Goal: Task Accomplishment & Management: Manage account settings

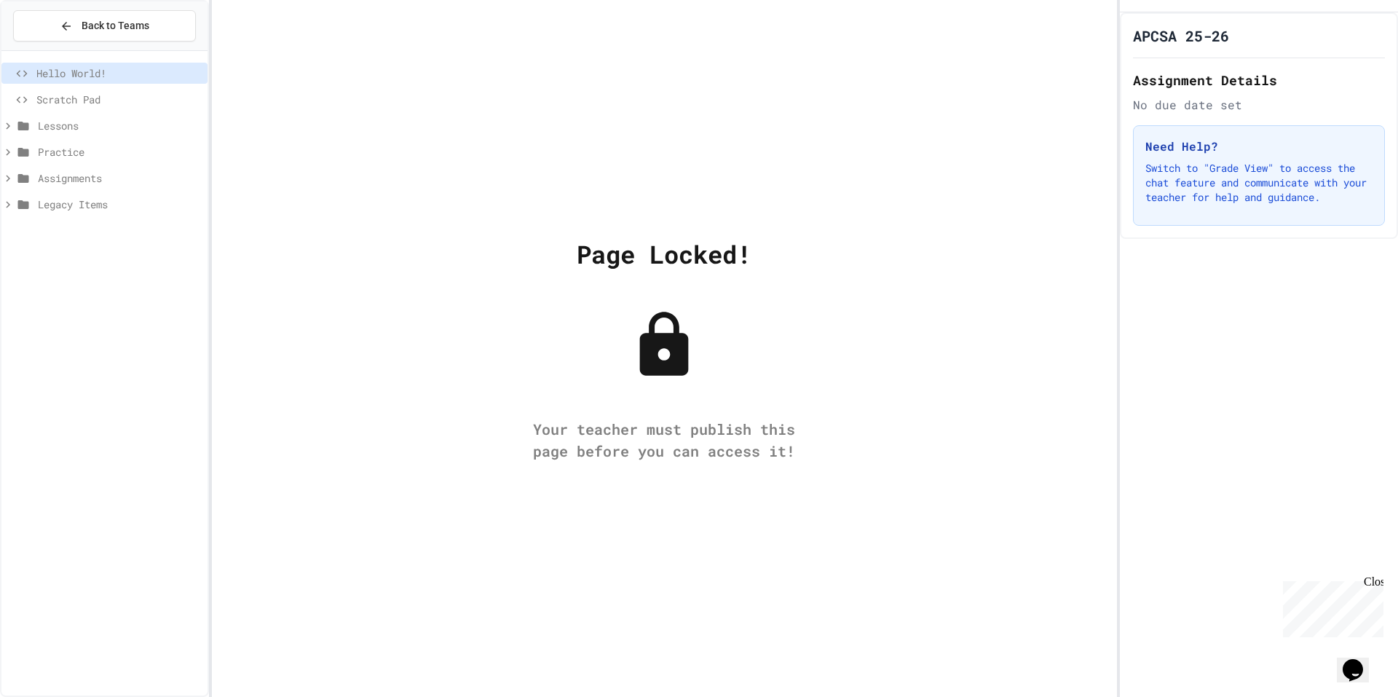
click at [84, 204] on span "Legacy Items" at bounding box center [120, 204] width 164 height 15
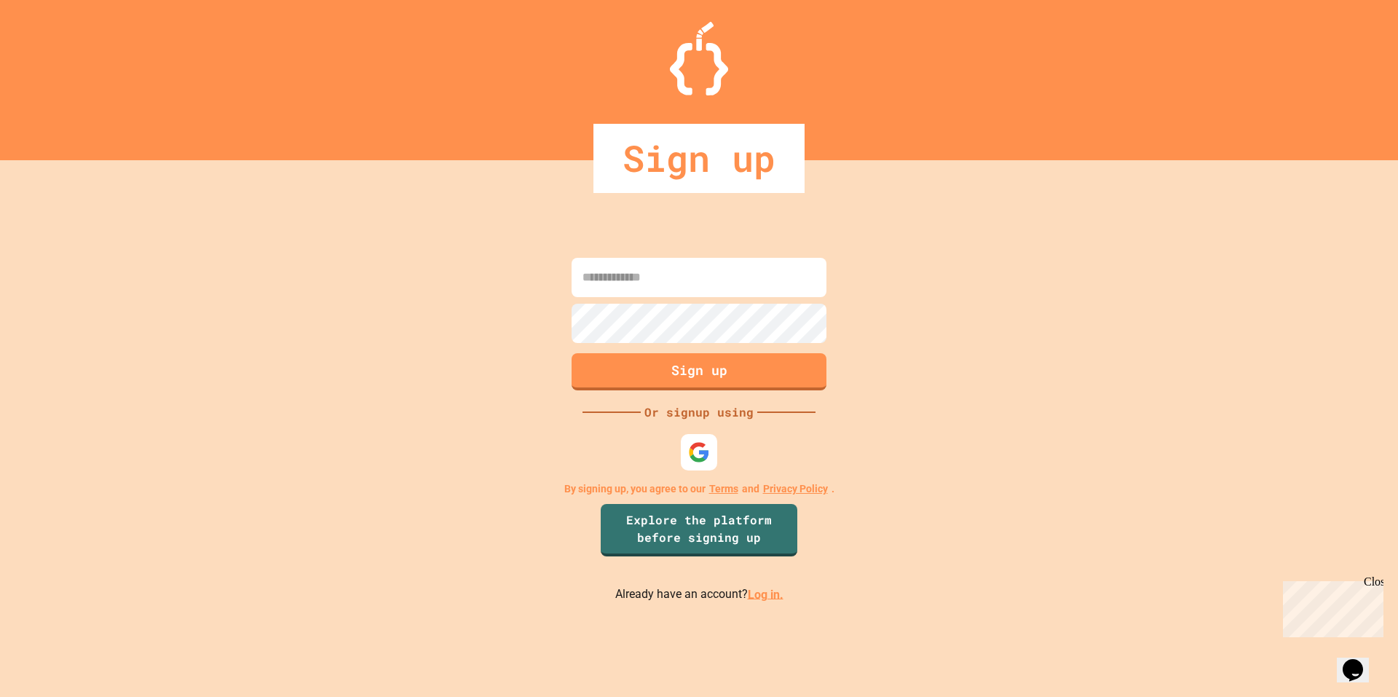
click at [757, 596] on link "Log in." at bounding box center [766, 594] width 36 height 14
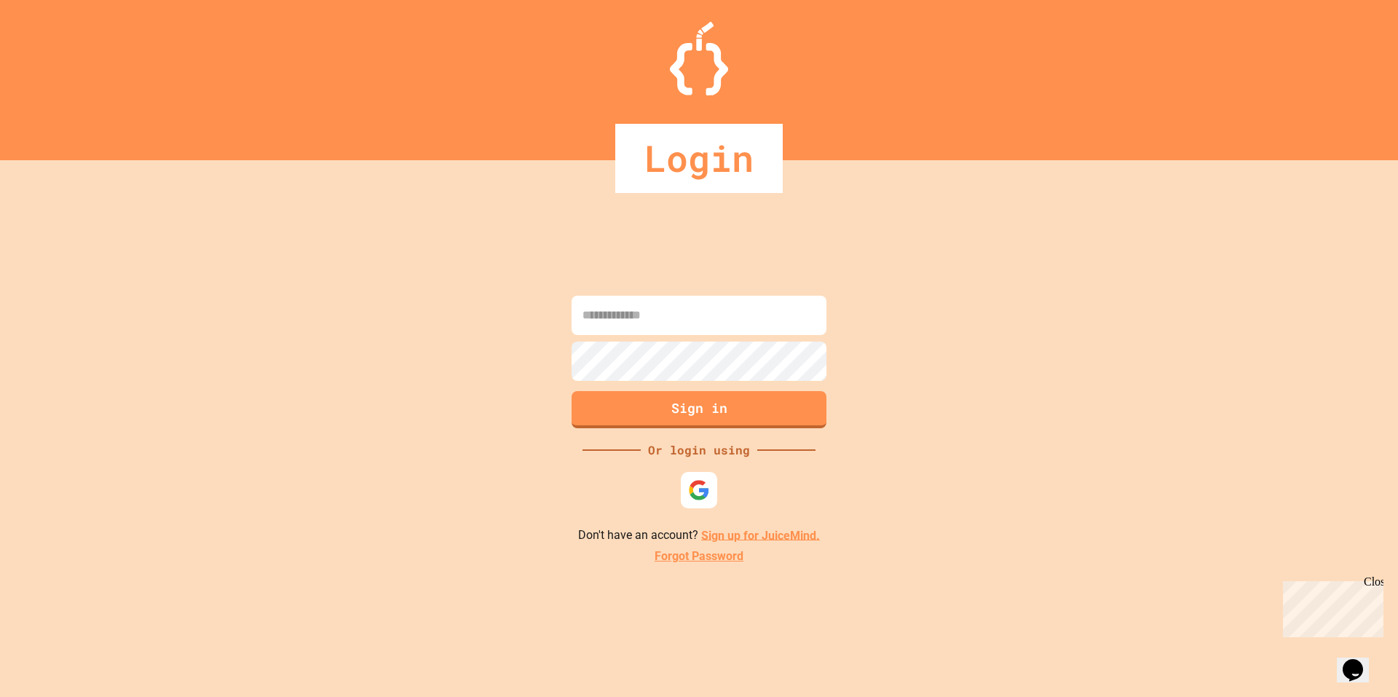
click at [663, 325] on input at bounding box center [699, 315] width 255 height 39
type input "**********"
click at [663, 406] on button "Sign in" at bounding box center [700, 408] width 260 height 38
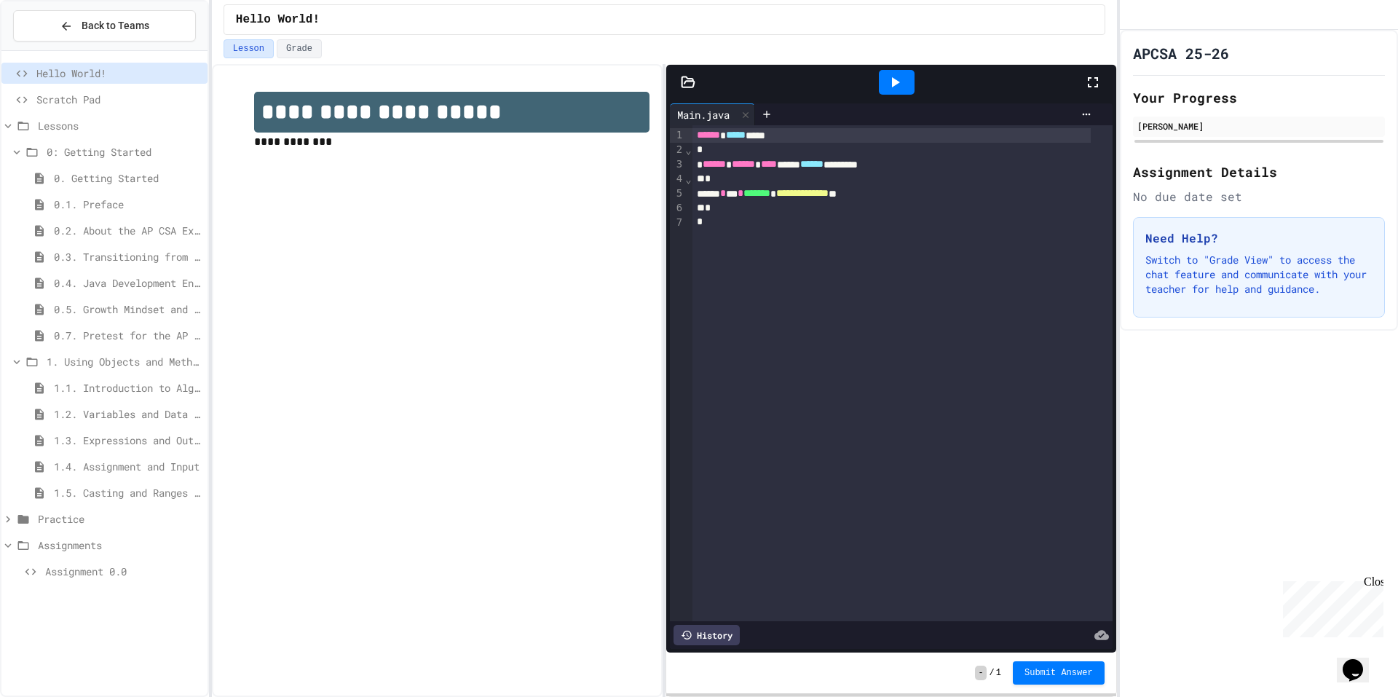
click at [95, 577] on span "Assignment 0.0" at bounding box center [123, 571] width 157 height 15
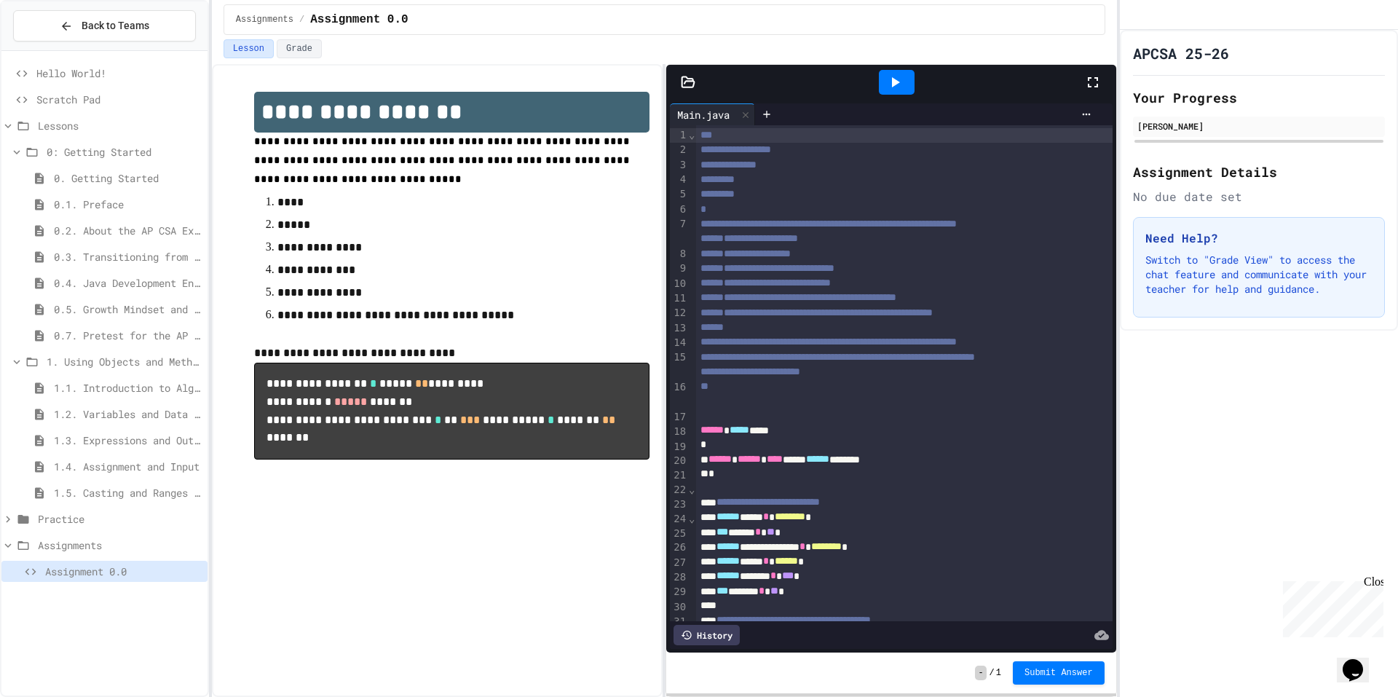
scroll to position [224, 0]
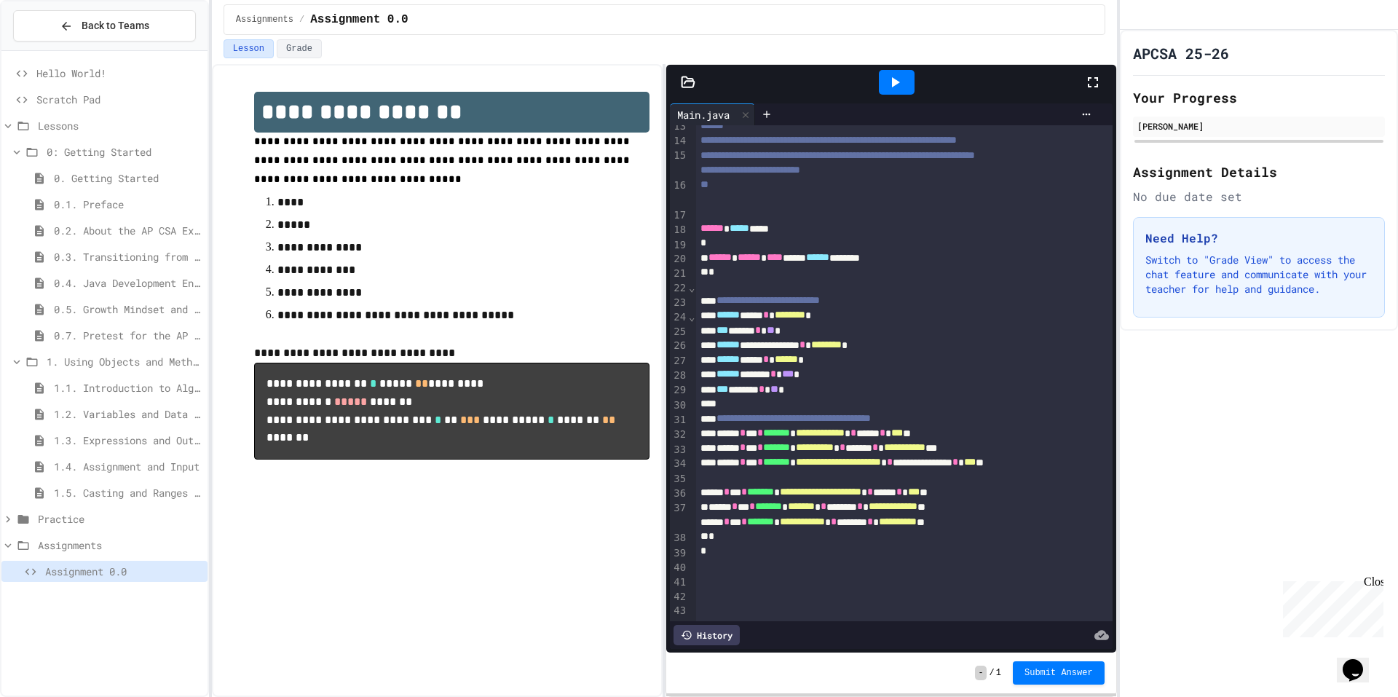
click at [894, 85] on icon at bounding box center [896, 82] width 8 height 10
